Goal: Find specific page/section: Find specific page/section

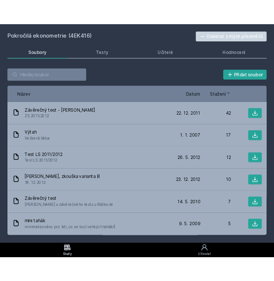
scroll to position [171, 0]
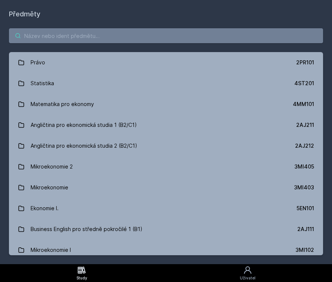
click at [90, 37] on input "search" at bounding box center [166, 35] width 314 height 15
paste input "4EK427"
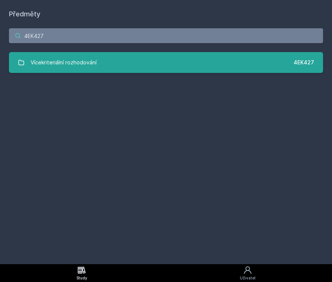
type input "4EK427"
click at [75, 66] on div "Vícekriteriální rozhodování" at bounding box center [64, 62] width 66 height 15
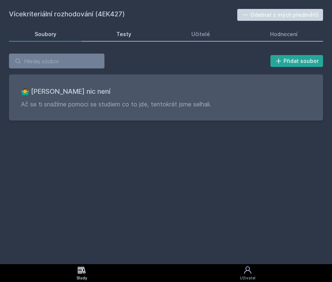
click at [114, 38] on link "Testy" at bounding box center [124, 34] width 66 height 15
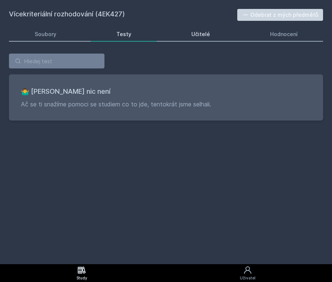
click at [203, 37] on div "Učitelé" at bounding box center [200, 34] width 19 height 7
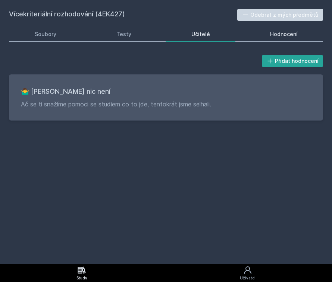
click at [269, 34] on link "Hodnocení" at bounding box center [283, 34] width 79 height 15
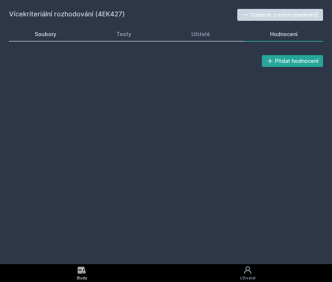
drag, startPoint x: 51, startPoint y: 37, endPoint x: 55, endPoint y: 37, distance: 4.5
click at [51, 37] on div "Soubory" at bounding box center [46, 34] width 22 height 7
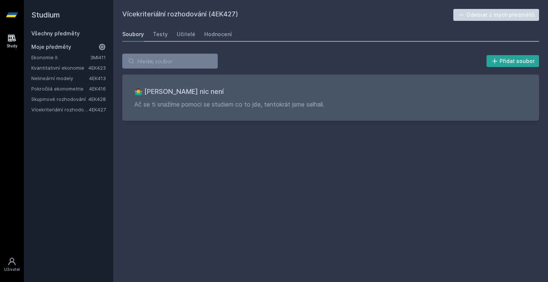
click at [56, 35] on link "Všechny předměty" at bounding box center [55, 33] width 48 height 6
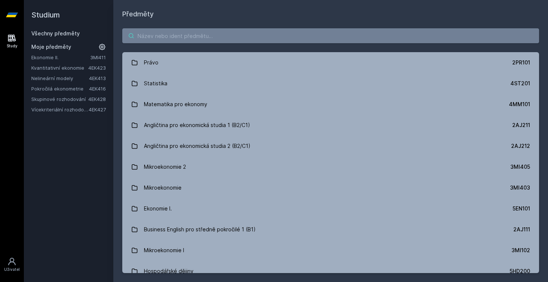
click at [130, 31] on input "search" at bounding box center [330, 35] width 417 height 15
paste input "4IZ573"
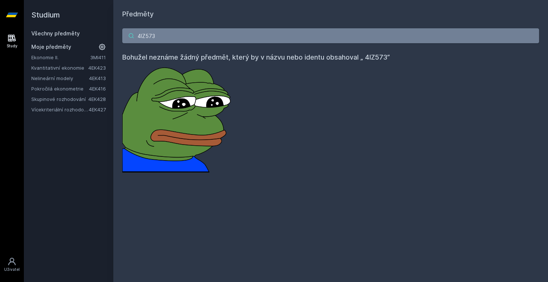
type input "4IZ573"
